Goal: Browse casually

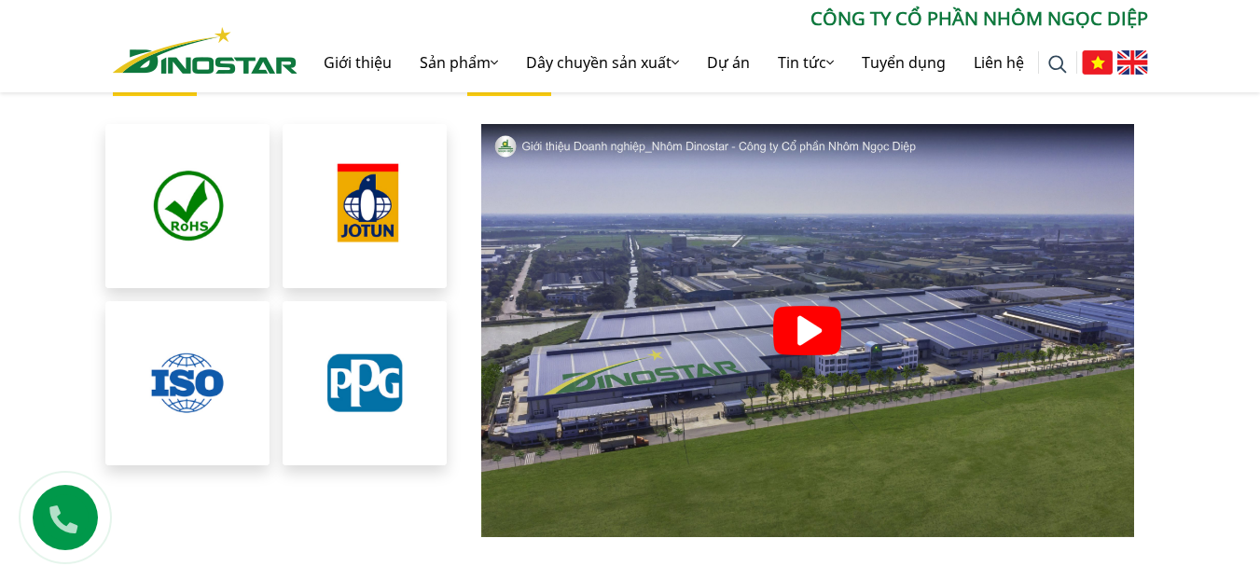
scroll to position [3918, 0]
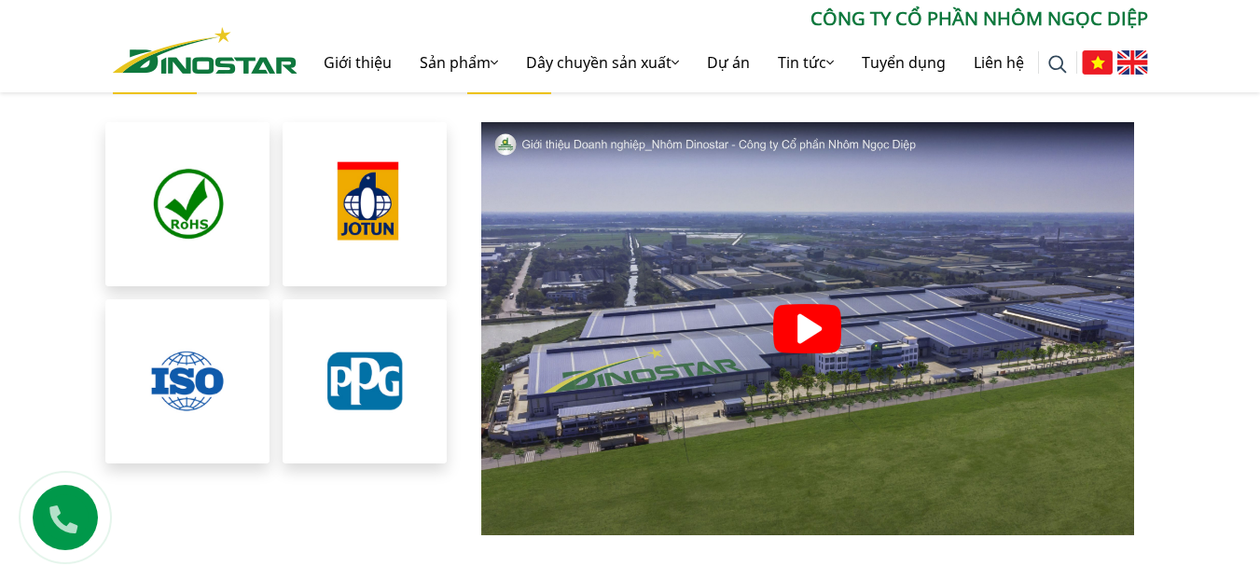
scroll to position [4011, 0]
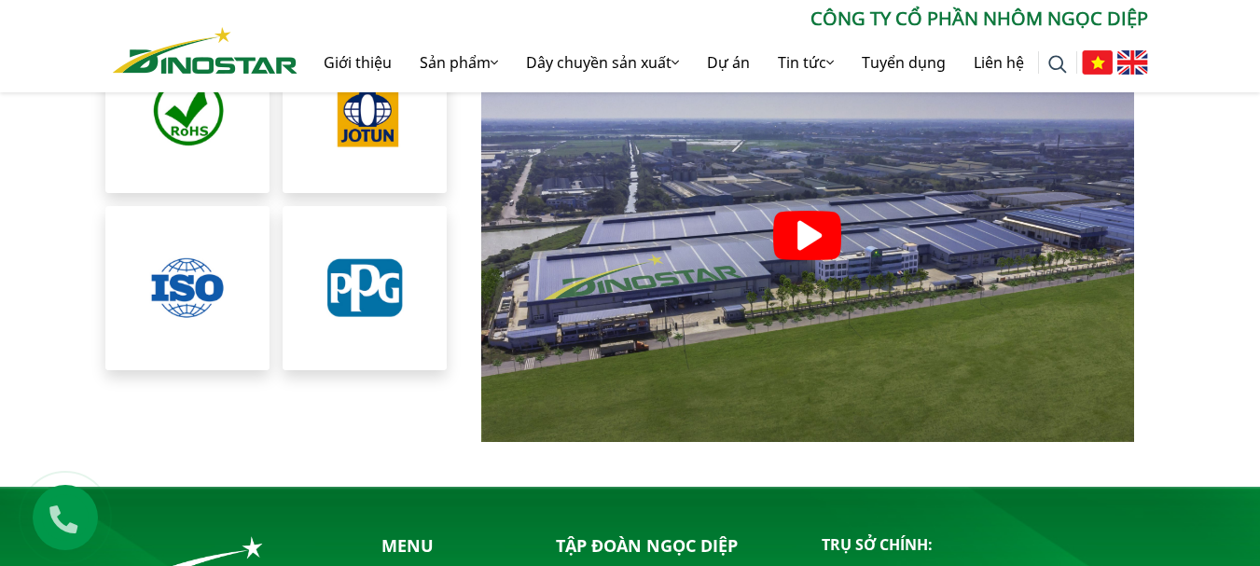
click at [807, 220] on img at bounding box center [807, 235] width 68 height 49
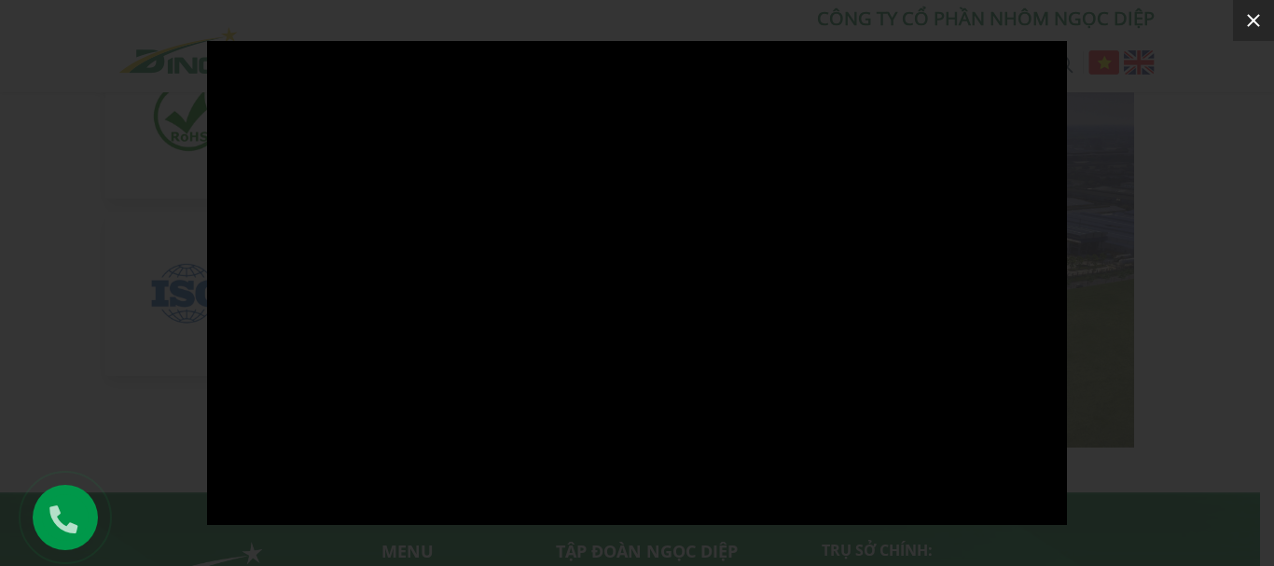
click at [1254, 18] on icon at bounding box center [1254, 20] width 22 height 22
